Goal: Navigation & Orientation: Find specific page/section

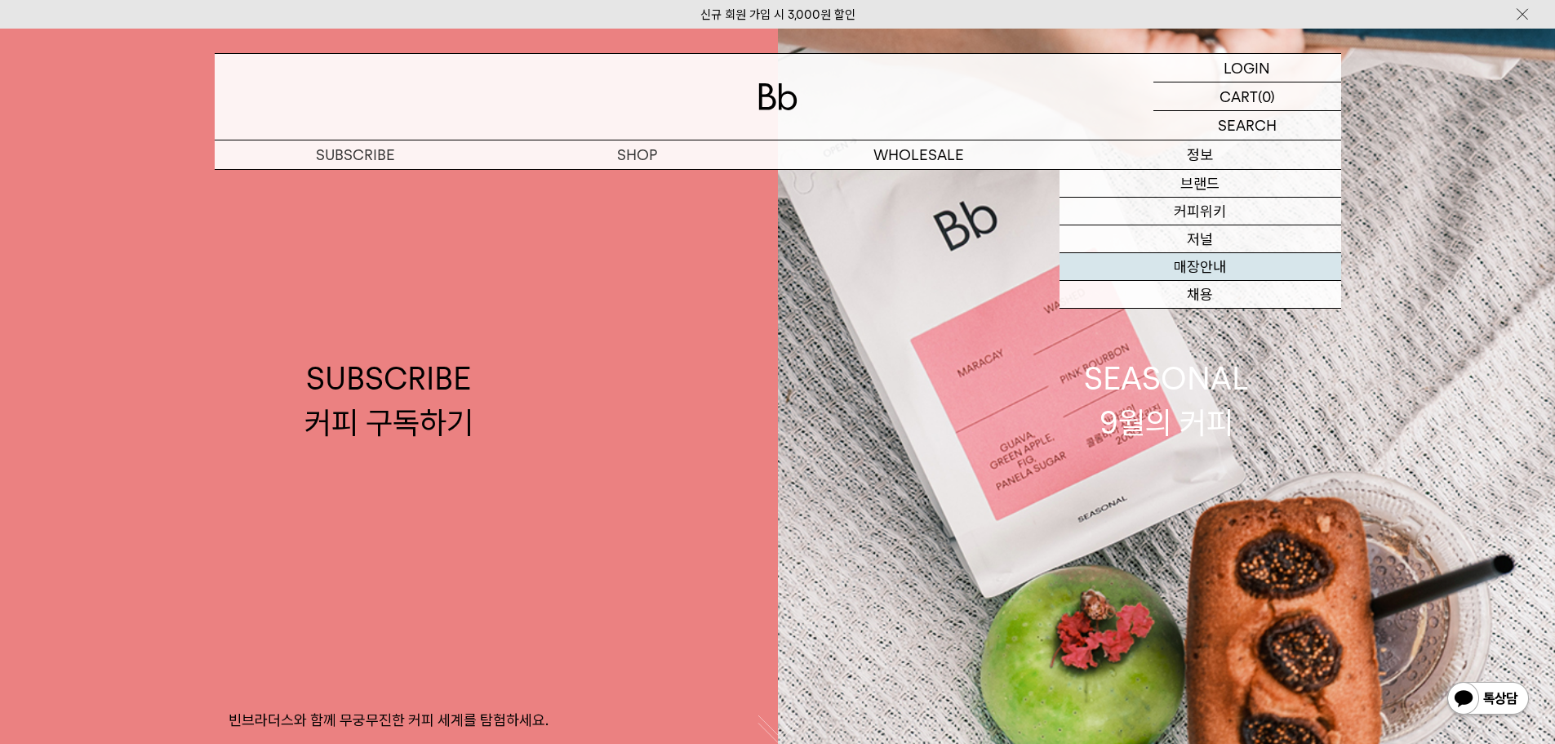
click at [1210, 266] on link "매장안내" at bounding box center [1201, 267] width 282 height 28
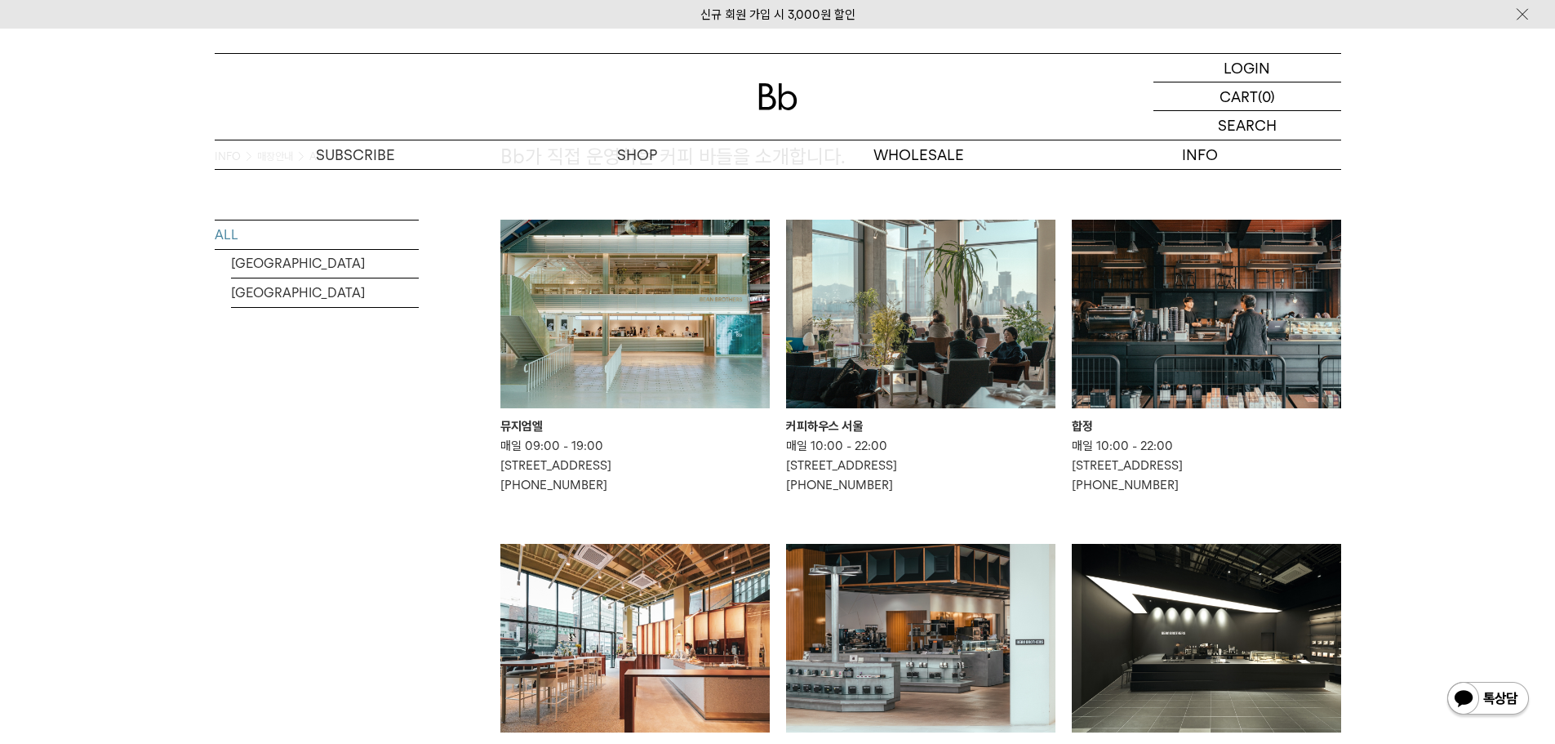
scroll to position [109, 0]
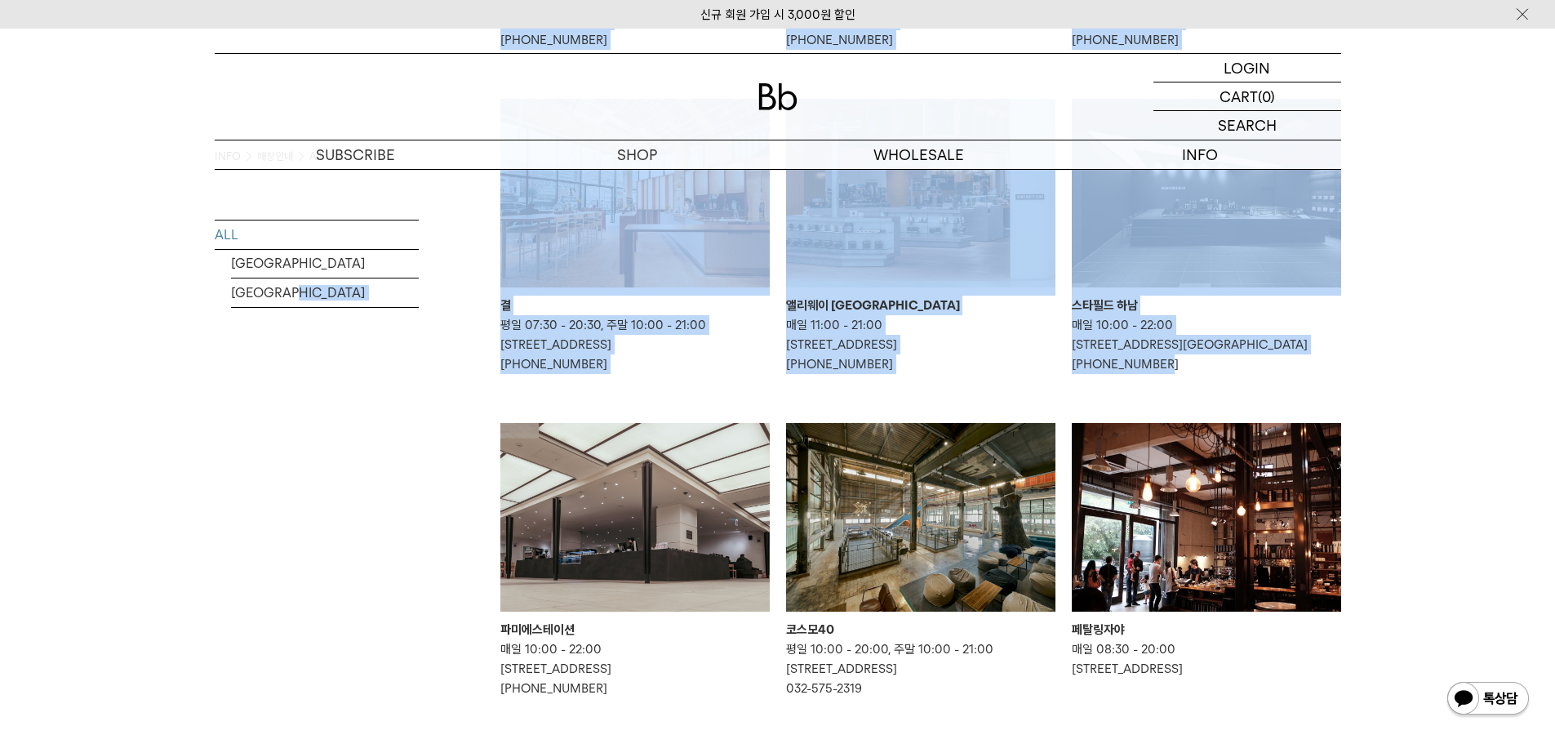
drag, startPoint x: 453, startPoint y: 278, endPoint x: 1444, endPoint y: 371, distance: 994.7
click at [1444, 371] on div "INFO 매장안내 All ALL [GEOGRAPHIC_DATA] [GEOGRAPHIC_DATA] Bb가 직접 운영하는 커피 바들을 소개합니다." at bounding box center [777, 357] width 1555 height 1466
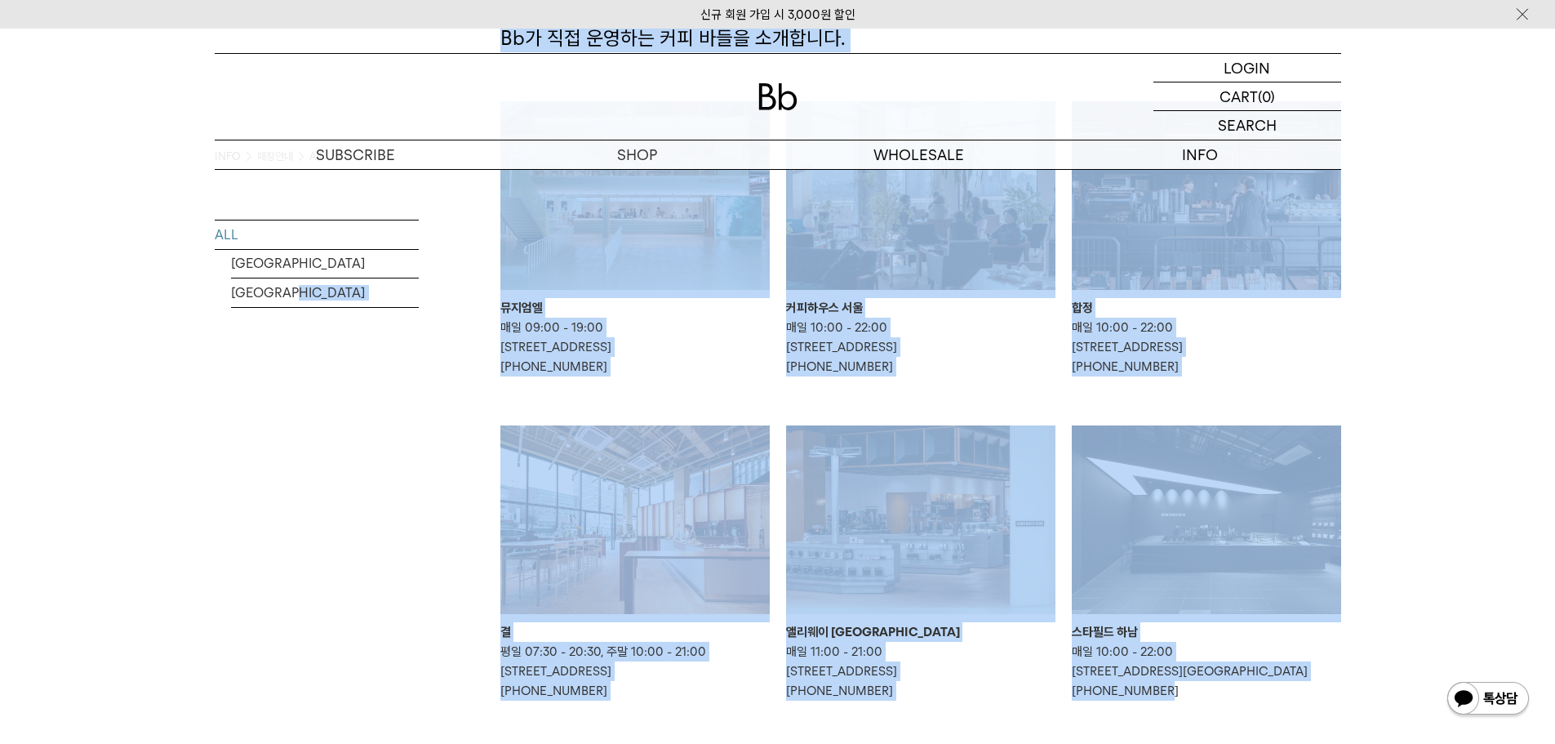
click at [1444, 368] on div "INFO 매장안내 All ALL [GEOGRAPHIC_DATA] [GEOGRAPHIC_DATA] Bb가 직접 운영하는 커피 바들을 소개합니다." at bounding box center [777, 684] width 1555 height 1466
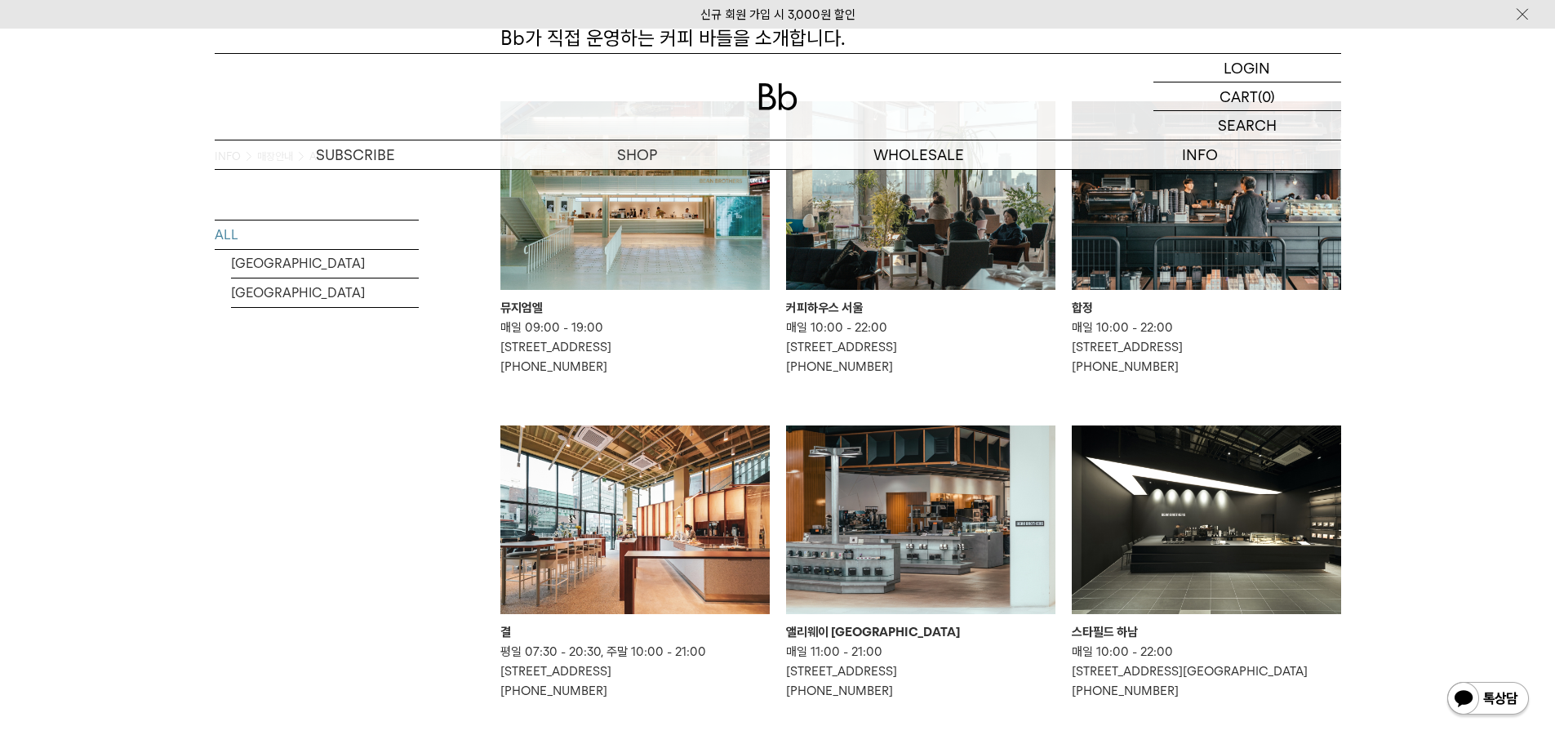
click at [1418, 280] on div "INFO 매장안내 All ALL [GEOGRAPHIC_DATA] [GEOGRAPHIC_DATA] Bb가 직접 운영하는 커피 바들을 소개합니다." at bounding box center [777, 684] width 1555 height 1466
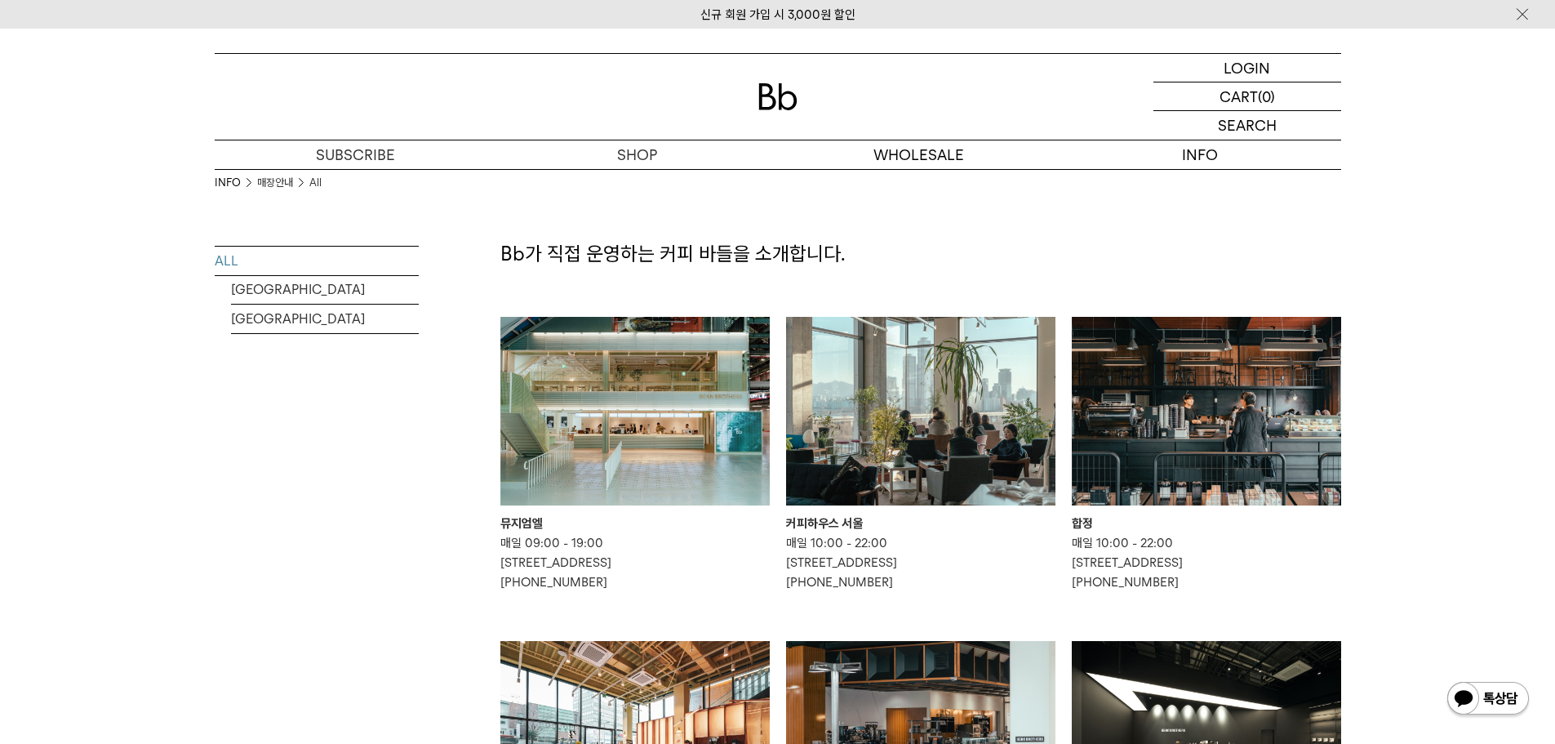
scroll to position [0, 0]
